Goal: Task Accomplishment & Management: Manage account settings

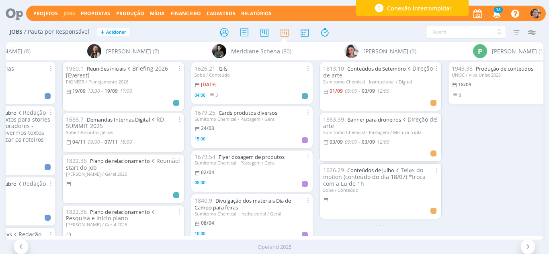
click at [448, 10] on span "Conexão interrompida!" at bounding box center [419, 8] width 64 height 8
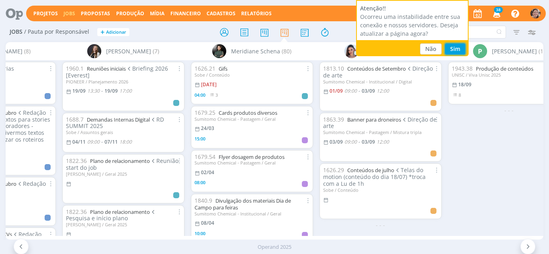
click at [451, 51] on button "Sim" at bounding box center [455, 48] width 21 height 11
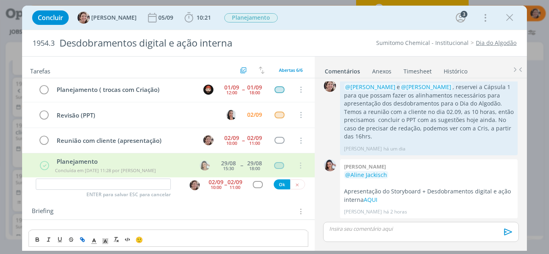
click at [412, 72] on link "Timesheet" at bounding box center [417, 70] width 29 height 12
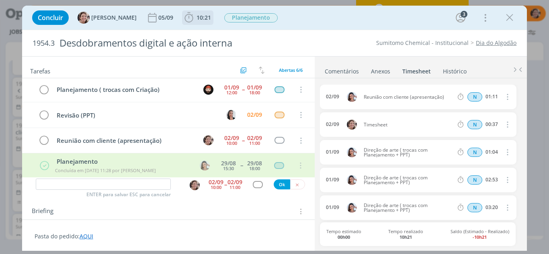
click at [183, 20] on icon "dialog" at bounding box center [189, 18] width 12 height 12
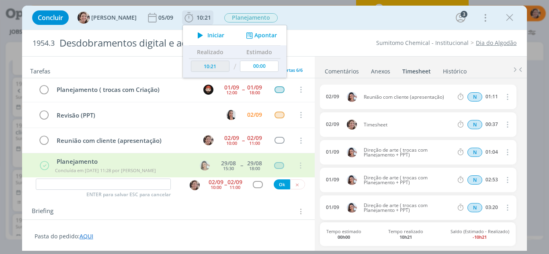
click at [249, 35] on button "Apontar" at bounding box center [260, 35] width 33 height 8
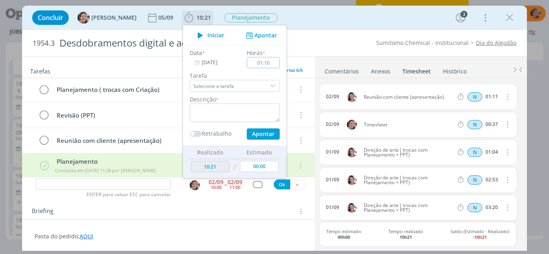
type input "01:10"
click at [232, 113] on textarea "dialog" at bounding box center [235, 113] width 90 height 18
type textarea "Reunião com cliente(apresentação Sinfonia algodão)"
click at [257, 133] on button "Apontar" at bounding box center [263, 134] width 33 height 11
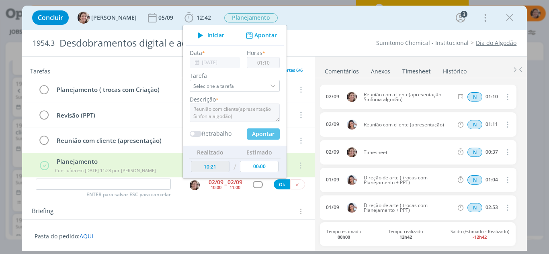
type input "12:42"
type input "00:00"
type input "11:31"
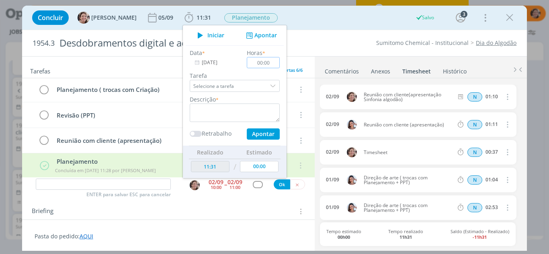
click at [507, 154] on icon "dialog" at bounding box center [507, 153] width 9 height 10
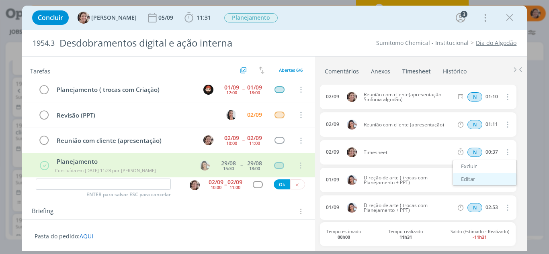
click at [474, 181] on link "Editar" at bounding box center [485, 179] width 64 height 13
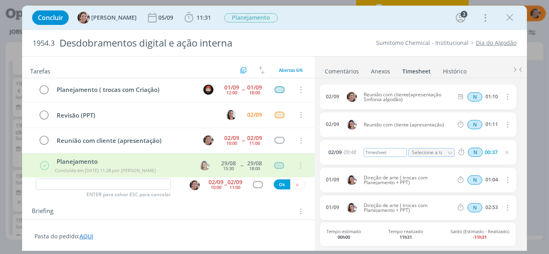
click at [388, 153] on div "Timesheet" at bounding box center [385, 152] width 43 height 9
click at [506, 153] on icon "dialog" at bounding box center [507, 153] width 6 height 6
click at [44, 142] on icon "dialog" at bounding box center [44, 141] width 11 height 12
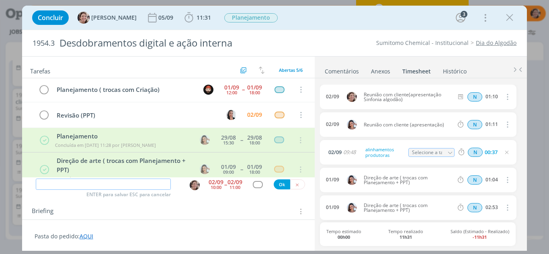
click at [127, 185] on input "dialog" at bounding box center [103, 184] width 135 height 11
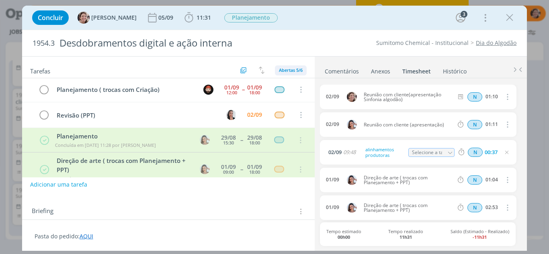
click at [285, 68] on span "Abertas 5/6" at bounding box center [291, 70] width 24 height 6
click at [238, 207] on div "Briefing Briefings Predefinidos Versões do Briefing Ver Briefing do Projeto" at bounding box center [170, 212] width 276 height 10
click at [280, 73] on span "Abertas 5/6" at bounding box center [291, 70] width 24 height 6
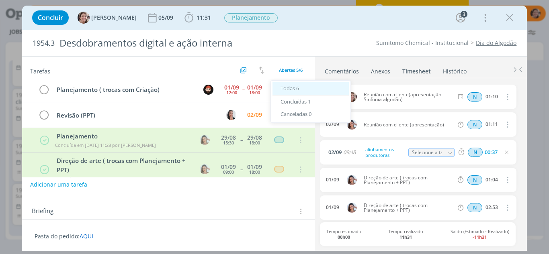
click at [286, 87] on span "Todas 6" at bounding box center [290, 88] width 18 height 7
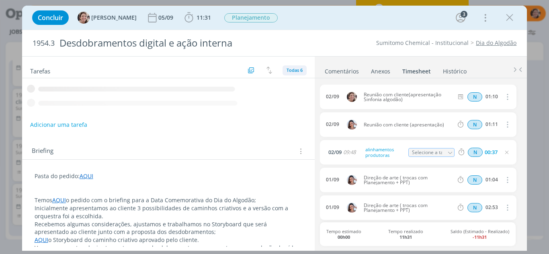
click at [290, 70] on span "Todas 6" at bounding box center [295, 70] width 16 height 6
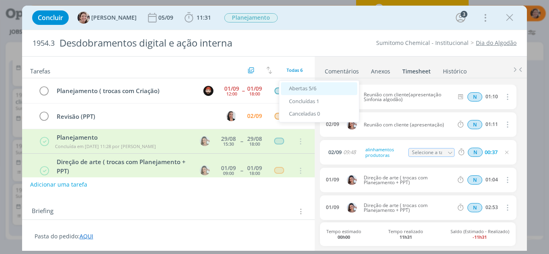
click at [292, 90] on span "Abertas 5/6" at bounding box center [302, 88] width 27 height 7
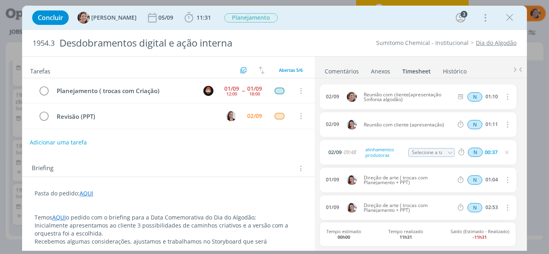
click at [69, 141] on button "Adicionar uma tarefa" at bounding box center [58, 143] width 57 height 14
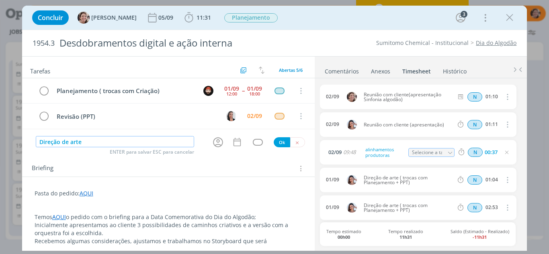
scroll to position [66, 0]
click at [215, 143] on icon "dialog" at bounding box center [218, 142] width 12 height 12
type input "Direção de arte (ajustes apresentação)"
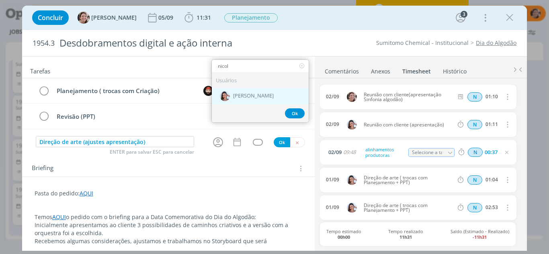
type input "nicol"
click at [230, 103] on div "[PERSON_NAME]" at bounding box center [260, 96] width 97 height 16
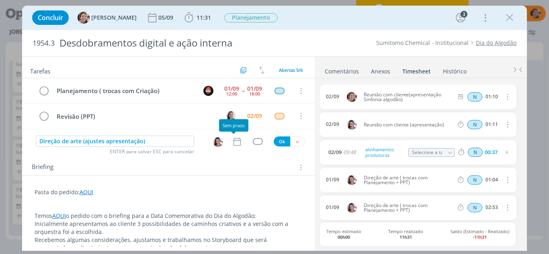
click at [232, 144] on icon "dialog" at bounding box center [237, 142] width 10 height 10
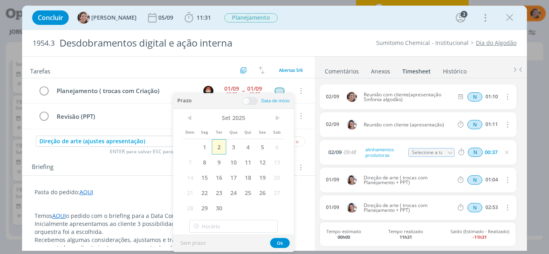
drag, startPoint x: 221, startPoint y: 149, endPoint x: 247, endPoint y: 109, distance: 48.0
click at [221, 149] on span "2" at bounding box center [219, 147] width 14 height 15
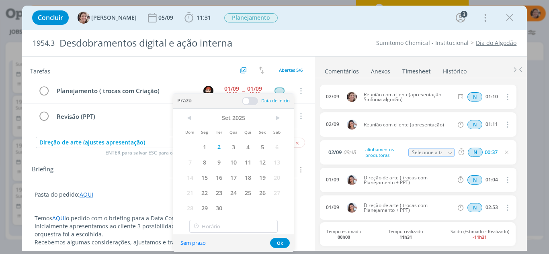
click at [249, 104] on span at bounding box center [250, 101] width 16 height 8
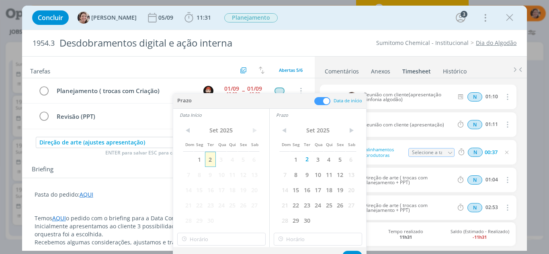
click at [213, 160] on span "2" at bounding box center [210, 159] width 11 height 15
click at [211, 240] on input "12:00" at bounding box center [221, 239] width 88 height 13
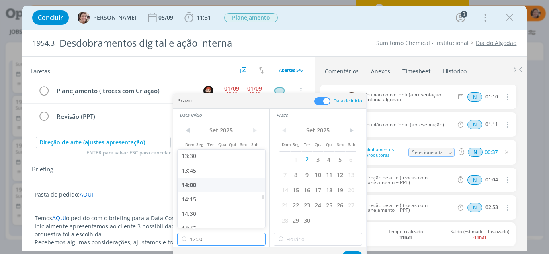
scroll to position [835, 0]
click at [199, 189] on div "15:00" at bounding box center [223, 191] width 90 height 14
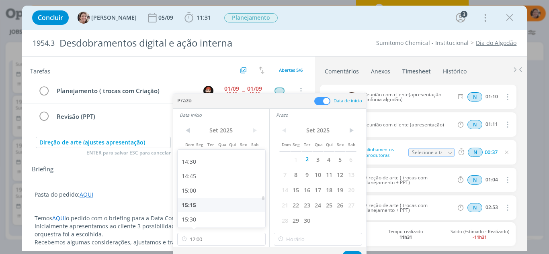
type input "15:00"
click at [292, 240] on input "15:00" at bounding box center [318, 239] width 88 height 13
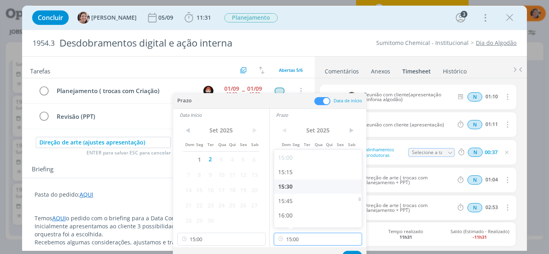
scroll to position [888, 0]
click at [290, 198] on div "16:00" at bounding box center [319, 196] width 90 height 14
type input "16:00"
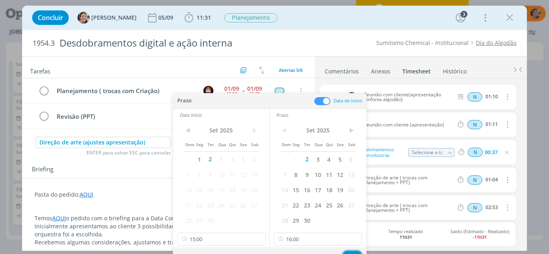
click at [351, 252] on button "Ok" at bounding box center [353, 256] width 20 height 10
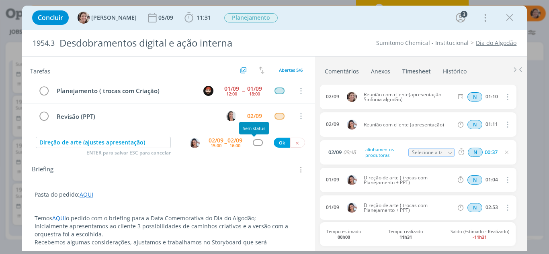
click at [258, 144] on div "dialog" at bounding box center [258, 143] width 10 height 7
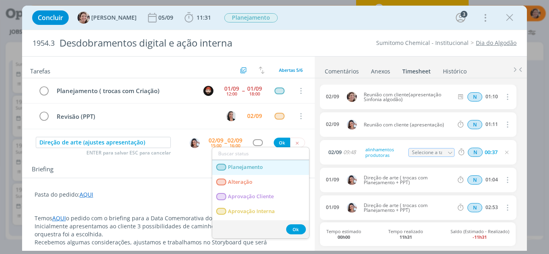
scroll to position [40, 0]
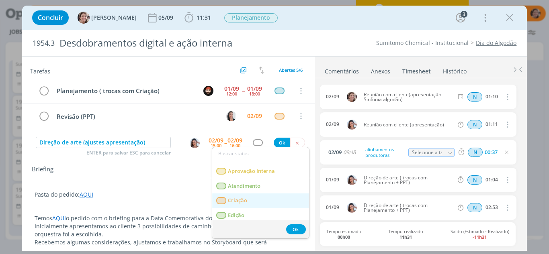
click at [252, 197] on link "Criação" at bounding box center [260, 201] width 97 height 15
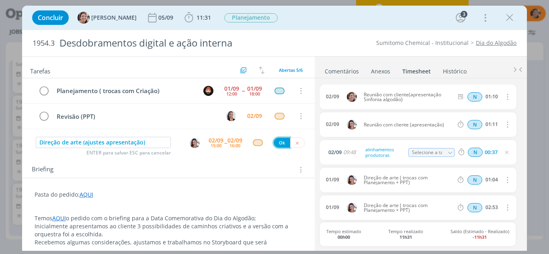
click at [277, 147] on button "Ok" at bounding box center [282, 143] width 16 height 10
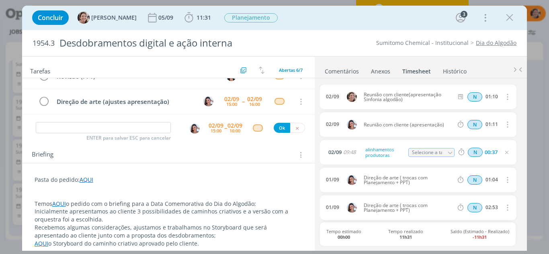
click at [103, 197] on p "dialog" at bounding box center [169, 196] width 268 height 8
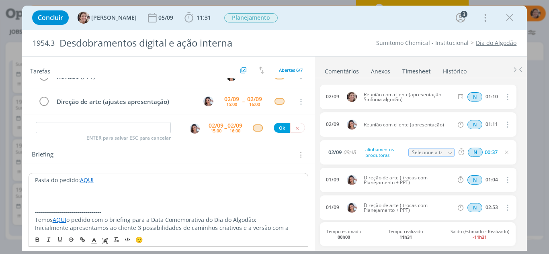
click at [79, 202] on p "dialog" at bounding box center [168, 205] width 267 height 8
click at [183, 21] on icon "dialog" at bounding box center [189, 18] width 12 height 12
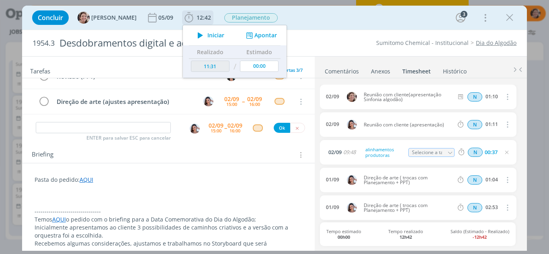
type input "12:42"
click at [211, 37] on span "Iniciar" at bounding box center [215, 36] width 17 height 6
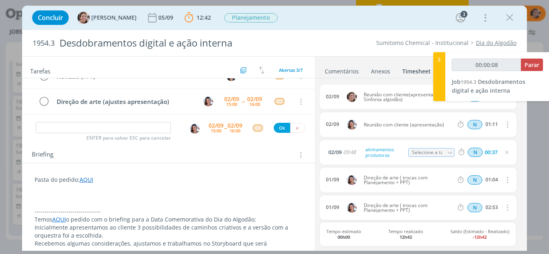
click at [80, 205] on p "dialog" at bounding box center [169, 204] width 268 height 8
type input "00:10:44"
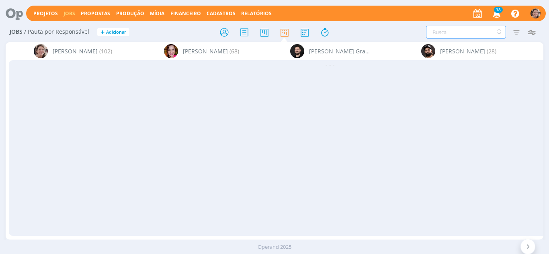
click at [439, 32] on input "text" at bounding box center [466, 32] width 80 height 13
type input "algodão"
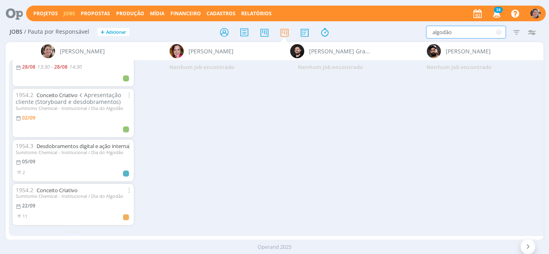
scroll to position [80, 0]
click at [64, 92] on link "Conceito Criativo" at bounding box center [57, 95] width 41 height 7
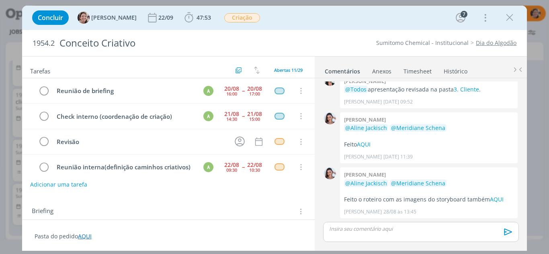
scroll to position [76, 0]
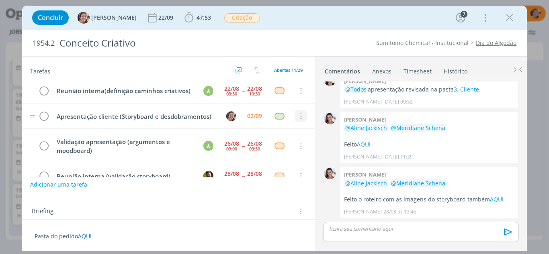
click at [297, 120] on icon "dialog" at bounding box center [300, 116] width 9 height 7
click at [273, 137] on link "Cancelar" at bounding box center [275, 130] width 64 height 13
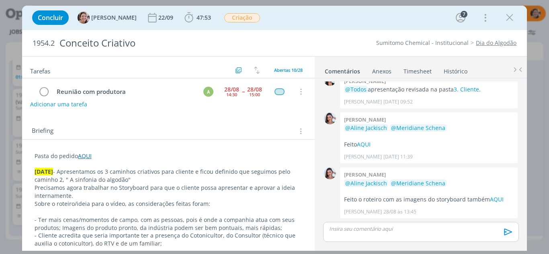
scroll to position [40, 0]
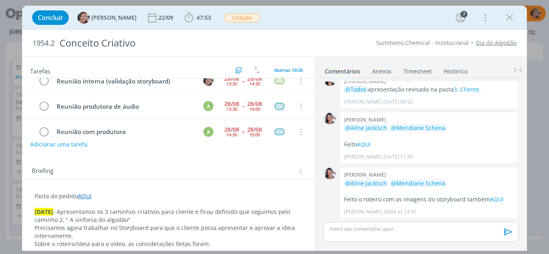
click at [98, 197] on p "Pasta do pedido AQUI" at bounding box center [169, 197] width 268 height 8
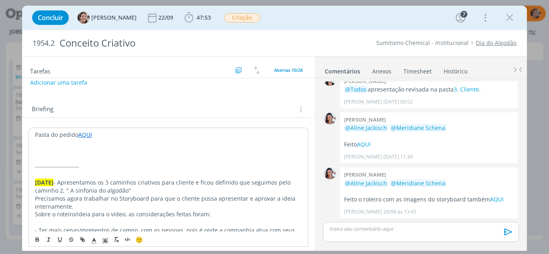
scroll to position [121, 0]
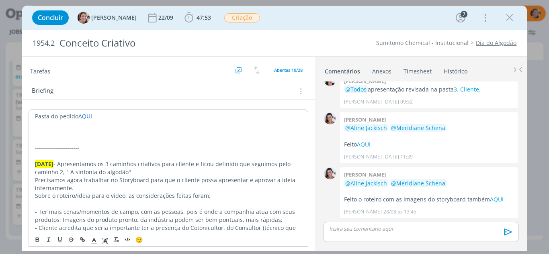
click at [55, 141] on p "dialog" at bounding box center [168, 140] width 267 height 8
click at [261, 141] on p "[DATE] - Apresentamos a versão final do Storyboard com a proposta da Sinfonia d…" at bounding box center [168, 140] width 267 height 8
click at [287, 139] on p "[DATE] - Apresentamos a versão final do Storyboard com a proposta da Sinfonia d…" at bounding box center [168, 140] width 267 height 8
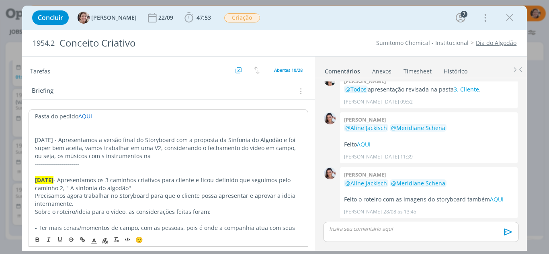
click at [93, 154] on p "[DATE] - Apresentamos a versão final do Storyboard com a proposta da Sinfonia d…" at bounding box center [168, 148] width 267 height 24
click at [148, 158] on p "[DATE] - Apresentamos a versão final do Storyboard com a proposta da Sinfonia d…" at bounding box center [168, 148] width 267 height 24
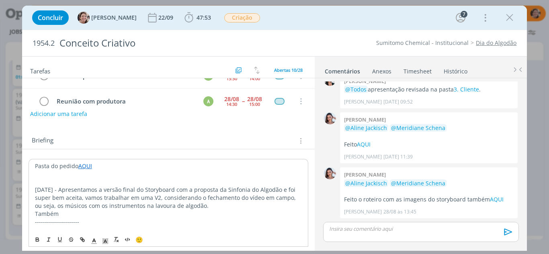
scroll to position [0, 0]
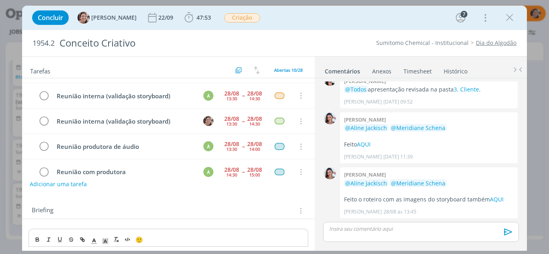
click at [58, 185] on button "Adicionar uma tarefa" at bounding box center [58, 185] width 57 height 14
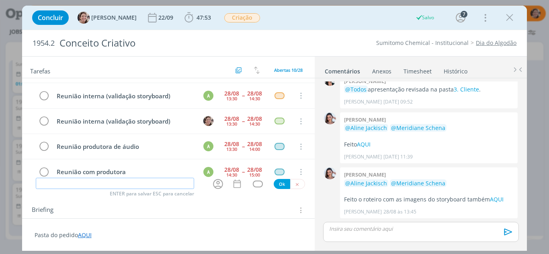
scroll to position [23, 0]
type input "A"
click at [61, 184] on input "Dirteção de arte" at bounding box center [115, 183] width 159 height 11
click at [108, 183] on input "Direção de arte" at bounding box center [115, 183] width 159 height 11
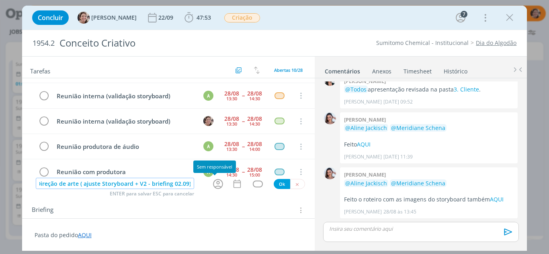
click at [212, 185] on icon "dialog" at bounding box center [218, 184] width 12 height 12
type input "Direção de arte ( ajuste Storyboard + V2 - briefing 02.09)"
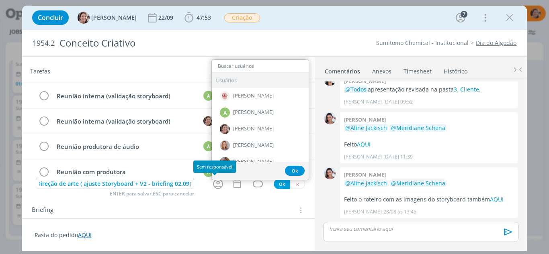
scroll to position [0, 0]
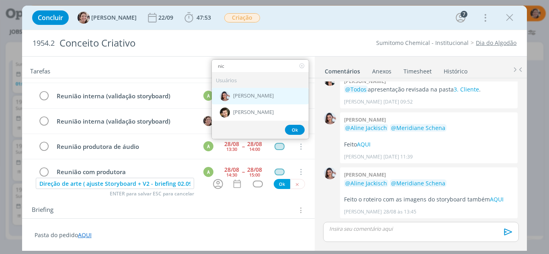
type input "nic"
click at [270, 96] on div "[PERSON_NAME]" at bounding box center [260, 96] width 97 height 16
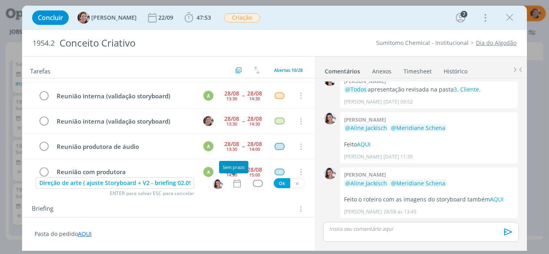
click at [237, 183] on icon "dialog" at bounding box center [237, 184] width 7 height 8
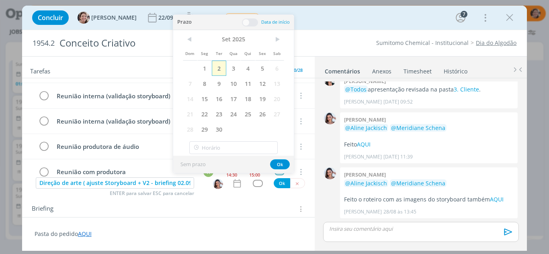
click at [216, 72] on span "2" at bounding box center [219, 68] width 14 height 15
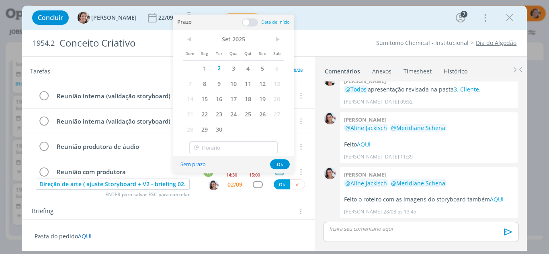
click at [247, 22] on span at bounding box center [250, 22] width 16 height 8
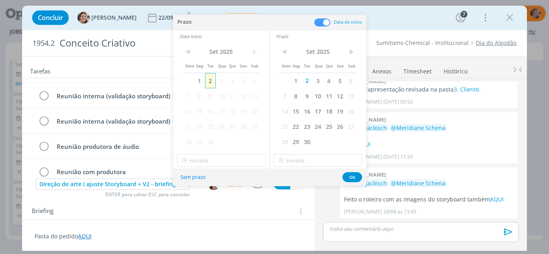
click at [213, 79] on span "2" at bounding box center [210, 80] width 11 height 15
click at [211, 164] on input "12:00" at bounding box center [221, 160] width 88 height 13
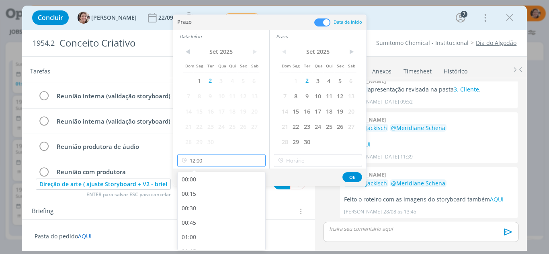
scroll to position [634, 0]
click at [200, 222] on div "11:45" at bounding box center [223, 226] width 90 height 14
type input "11:45"
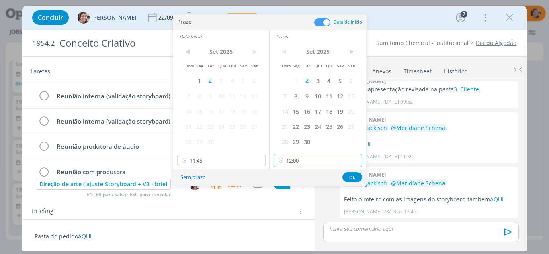
click at [301, 162] on input "12:00" at bounding box center [318, 160] width 88 height 13
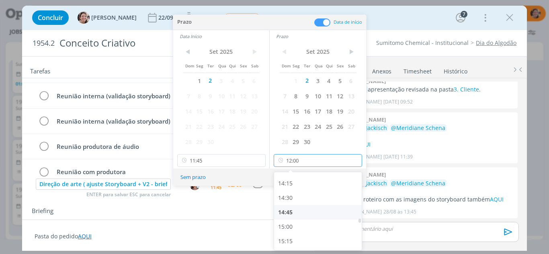
scroll to position [835, 0]
click at [292, 213] on div "15:00" at bounding box center [319, 213] width 90 height 14
type input "15:00"
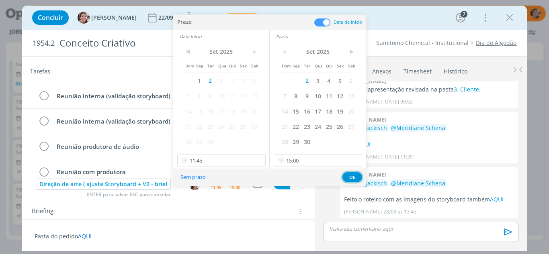
click at [349, 177] on button "Ok" at bounding box center [353, 177] width 20 height 10
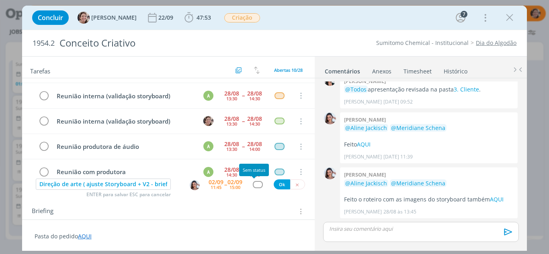
click at [255, 184] on div "dialog" at bounding box center [258, 184] width 10 height 7
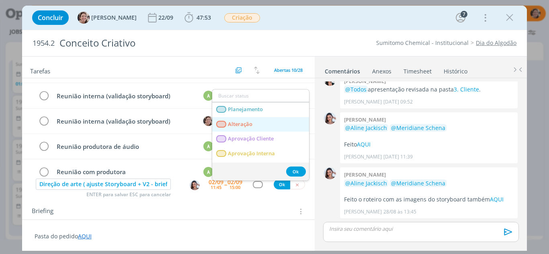
scroll to position [40, 0]
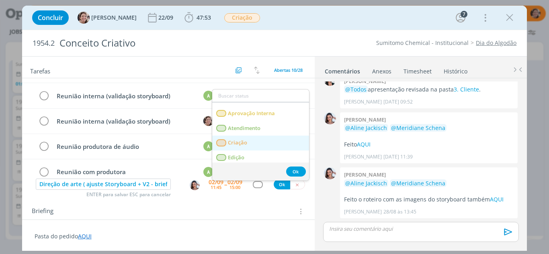
click at [248, 142] on link "Criação" at bounding box center [260, 143] width 97 height 15
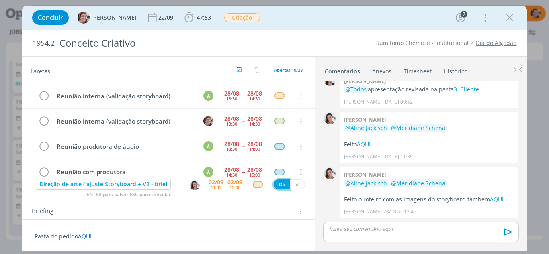
click at [278, 185] on button "Ok" at bounding box center [282, 185] width 16 height 10
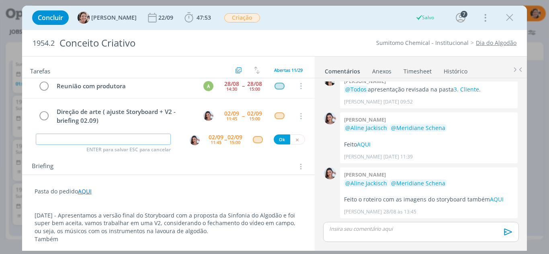
scroll to position [80, 0]
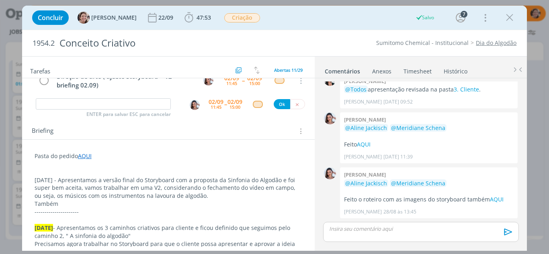
click at [73, 203] on p "Também" at bounding box center [169, 204] width 268 height 8
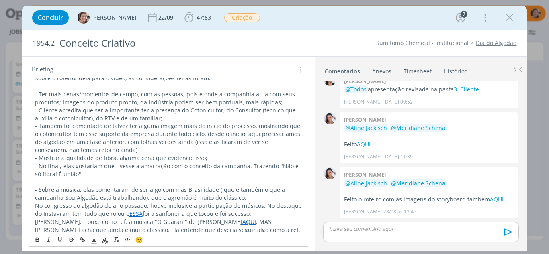
scroll to position [351, 0]
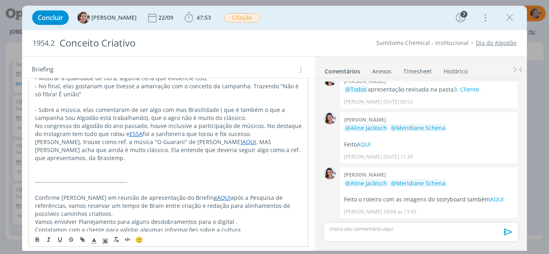
click at [217, 194] on link "AQUI" at bounding box center [224, 198] width 14 height 8
click at [195, 204] on link "[URL][DOMAIN_NAME]" at bounding box center [178, 205] width 61 height 10
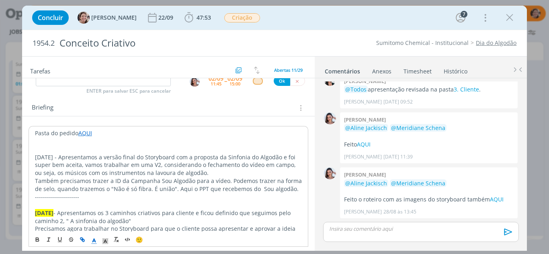
scroll to position [69, 0]
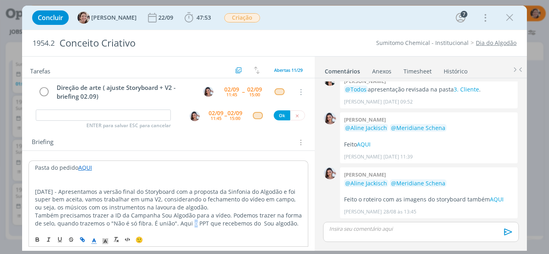
drag, startPoint x: 192, startPoint y: 226, endPoint x: 188, endPoint y: 225, distance: 4.2
click at [188, 225] on p "Também precisamos trazer a ID da Campanha Sou Algodão para a vídeo. Podemos tra…" at bounding box center [168, 220] width 267 height 16
click at [189, 226] on p "Também precisamos trazer a ID da Campanha Sou Algodão para a vídeo. Podemos tra…" at bounding box center [168, 220] width 267 height 16
drag, startPoint x: 187, startPoint y: 227, endPoint x: 177, endPoint y: 225, distance: 10.3
click at [177, 225] on p "Também precisamos trazer a ID da Campanha Sou Algodão para a vídeo. Podemos tra…" at bounding box center [168, 220] width 267 height 16
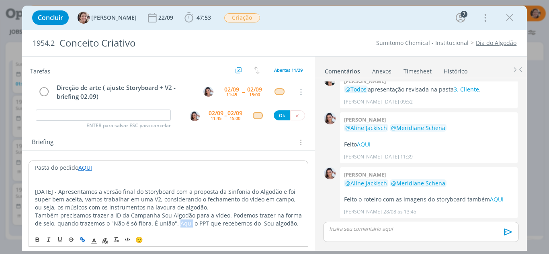
click at [84, 240] on icon "dialog" at bounding box center [82, 240] width 6 height 6
paste input "[URL][DOMAIN_NAME]"
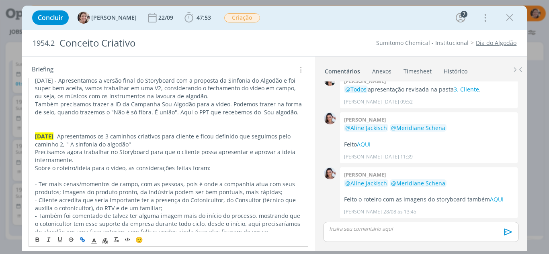
scroll to position [190, 0]
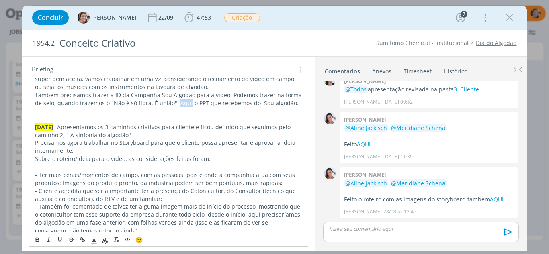
drag, startPoint x: 188, startPoint y: 101, endPoint x: 176, endPoint y: 101, distance: 11.7
click at [176, 101] on p "Também precisamos trazer a ID da Campanha Sou Algodão para a vídeo. Podemos tra…" at bounding box center [168, 99] width 267 height 16
click at [82, 240] on icon "dialog" at bounding box center [83, 241] width 2 height 2
type input "Aqui"
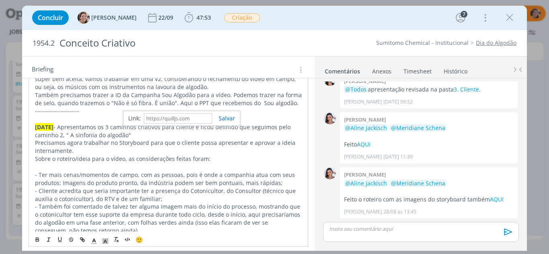
paste input "[URL][DOMAIN_NAME]"
type input "[URL][DOMAIN_NAME]"
click at [223, 118] on link "dialog" at bounding box center [223, 119] width 23 height 8
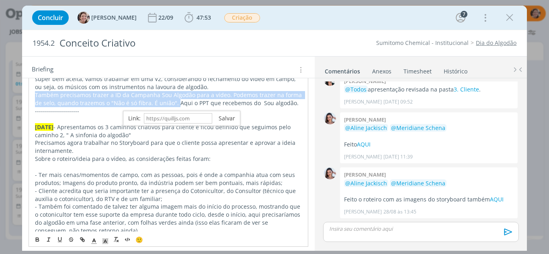
scroll to position [190, 0]
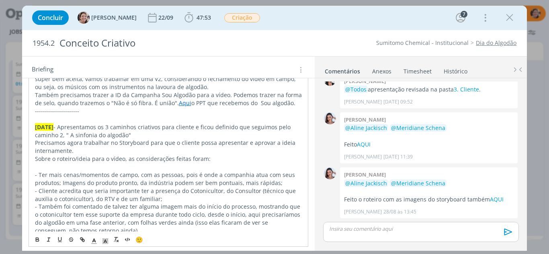
click at [225, 118] on p "dialog" at bounding box center [168, 119] width 267 height 8
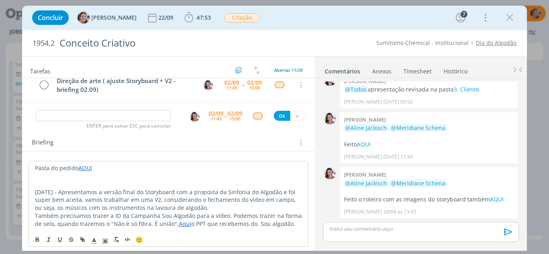
scroll to position [69, 0]
drag, startPoint x: 59, startPoint y: 190, endPoint x: 28, endPoint y: 193, distance: 31.1
drag, startPoint x: 36, startPoint y: 241, endPoint x: 43, endPoint y: 240, distance: 6.8
click at [37, 241] on icon "dialog" at bounding box center [37, 240] width 6 height 6
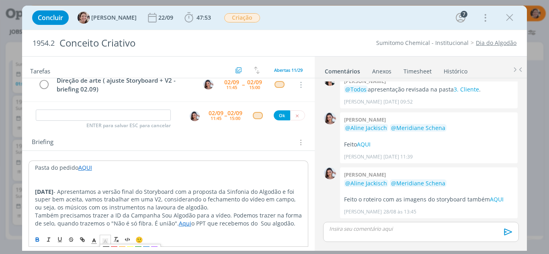
click at [106, 242] on line "dialog" at bounding box center [105, 242] width 2 height 0
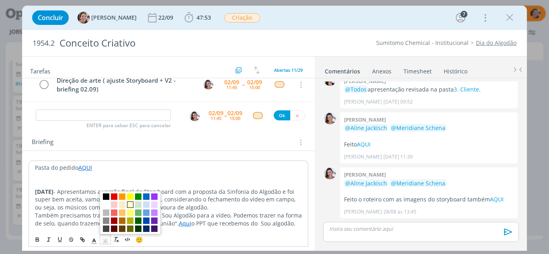
click at [128, 203] on span "dialog" at bounding box center [130, 205] width 6 height 6
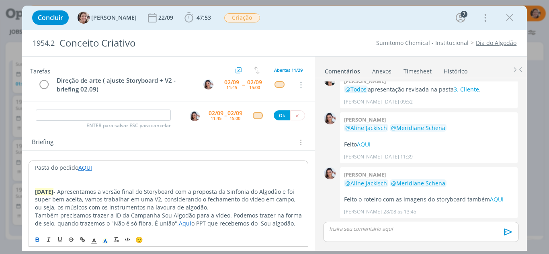
click at [159, 185] on p "dialog" at bounding box center [168, 184] width 267 height 8
drag, startPoint x: 60, startPoint y: 191, endPoint x: 8, endPoint y: 195, distance: 52.0
click at [8, 195] on div "Concluir [PERSON_NAME] 22/09 47:53 Iniciar Apontar Data * [DATE] Horas * 00:00 …" at bounding box center [274, 127] width 549 height 254
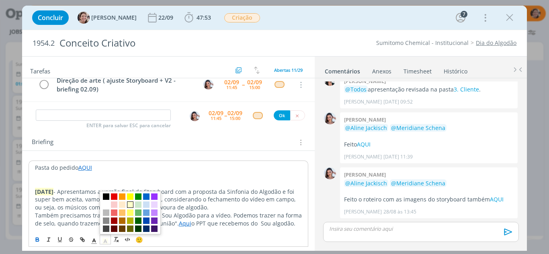
click at [108, 241] on icon "dialog" at bounding box center [105, 241] width 7 height 7
click at [129, 195] on span "dialog" at bounding box center [130, 197] width 6 height 6
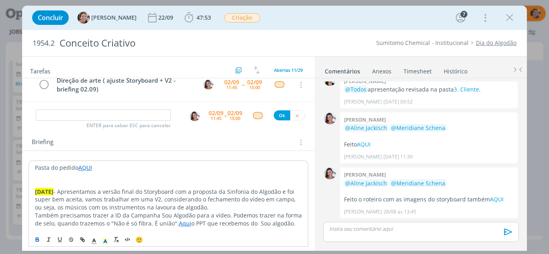
click at [150, 181] on p "dialog" at bounding box center [168, 184] width 267 height 8
click at [113, 116] on input "dialog" at bounding box center [103, 115] width 135 height 11
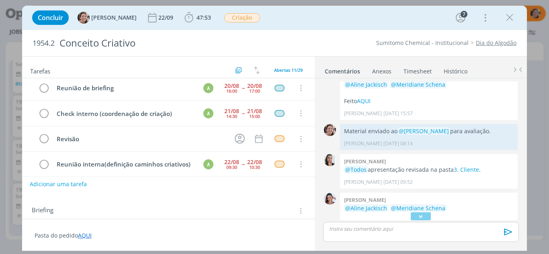
scroll to position [0, 0]
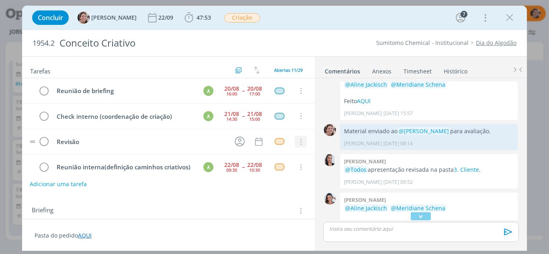
click at [297, 140] on icon "dialog" at bounding box center [300, 142] width 9 height 7
click at [269, 154] on link "Cancelar" at bounding box center [275, 156] width 64 height 13
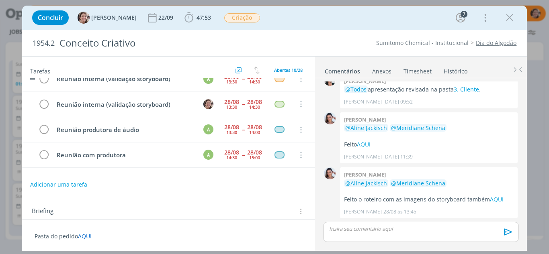
scroll to position [189, 0]
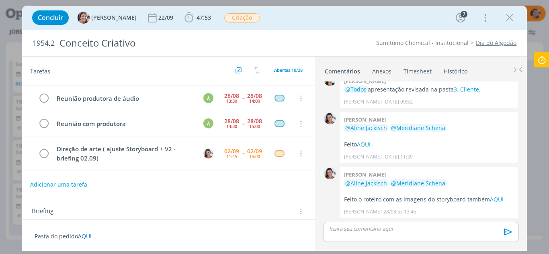
click at [540, 64] on icon at bounding box center [542, 60] width 14 height 16
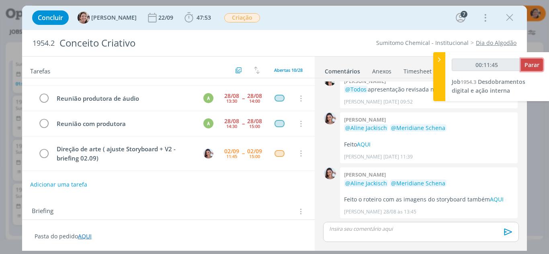
click at [529, 66] on span "Parar" at bounding box center [532, 65] width 15 height 8
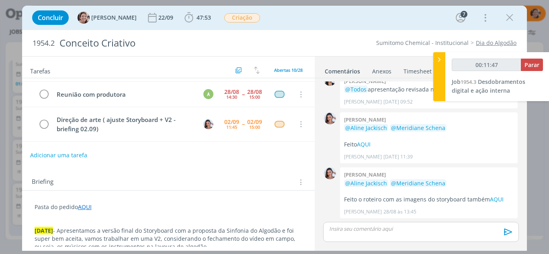
scroll to position [80, 0]
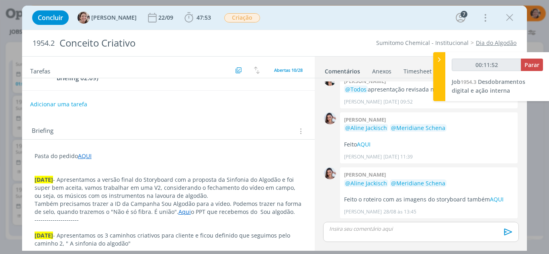
type input "00:12:00"
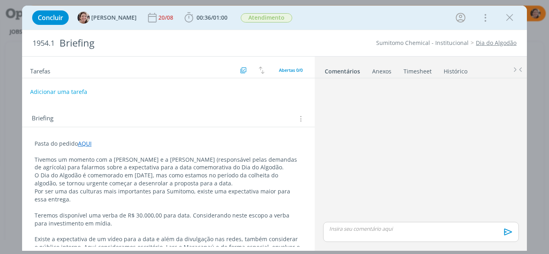
scroll to position [80, 0]
